Goal: Check status: Check status

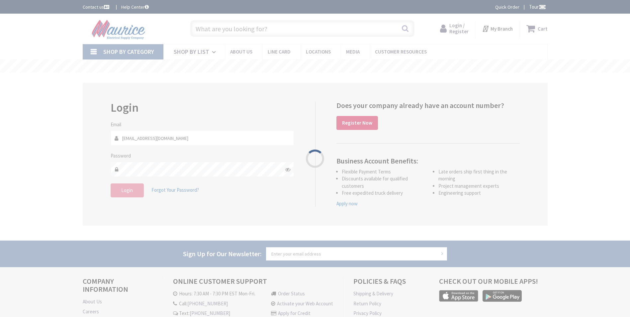
type input "[GEOGRAPHIC_DATA], [GEOGRAPHIC_DATA]"
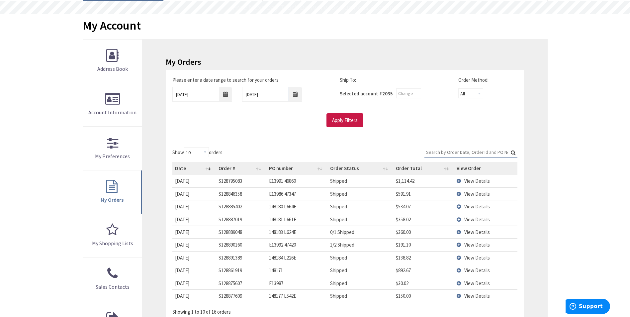
scroll to position [66, 0]
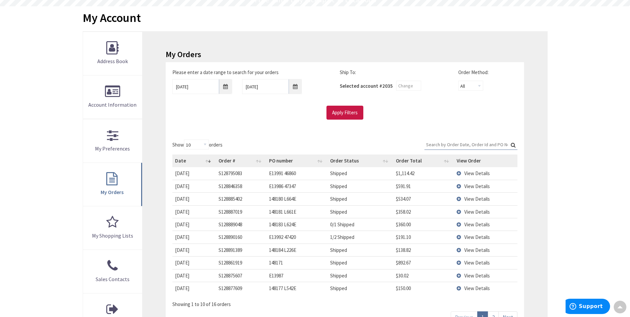
click at [477, 224] on span "View Details" at bounding box center [477, 224] width 26 height 6
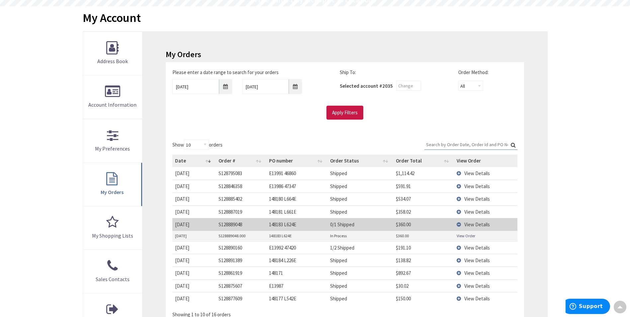
click at [475, 236] on link "View Order" at bounding box center [466, 236] width 19 height 6
click at [596, 163] on div "Skip to Content Toggle Nav Search 1 1 1 items Cart My Cart" at bounding box center [315, 236] width 630 height 578
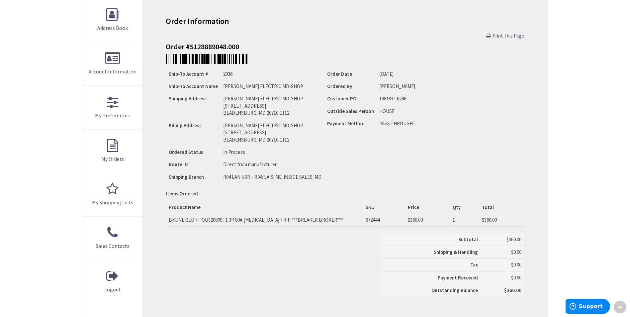
drag, startPoint x: 388, startPoint y: 179, endPoint x: 341, endPoint y: 271, distance: 103.1
click at [341, 271] on div "Subtotal $360.00 Shipping & Handling $0.00 Tax $0.00 Payment Received" at bounding box center [345, 268] width 368 height 70
